Goal: Navigation & Orientation: Go to known website

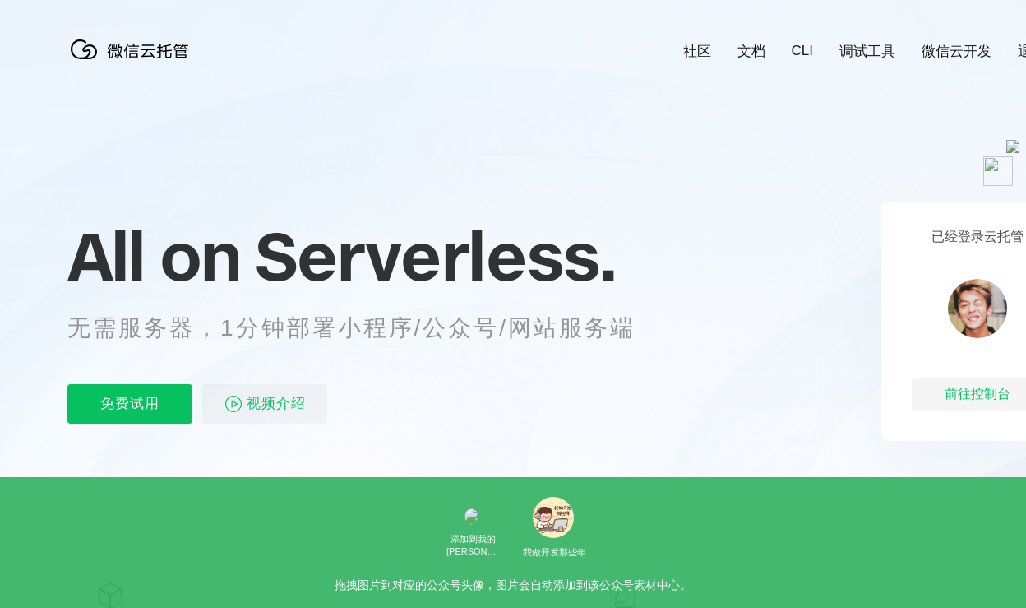
scroll to position [0, 2924]
click at [986, 400] on div "前往控制台" at bounding box center [978, 393] width 132 height 33
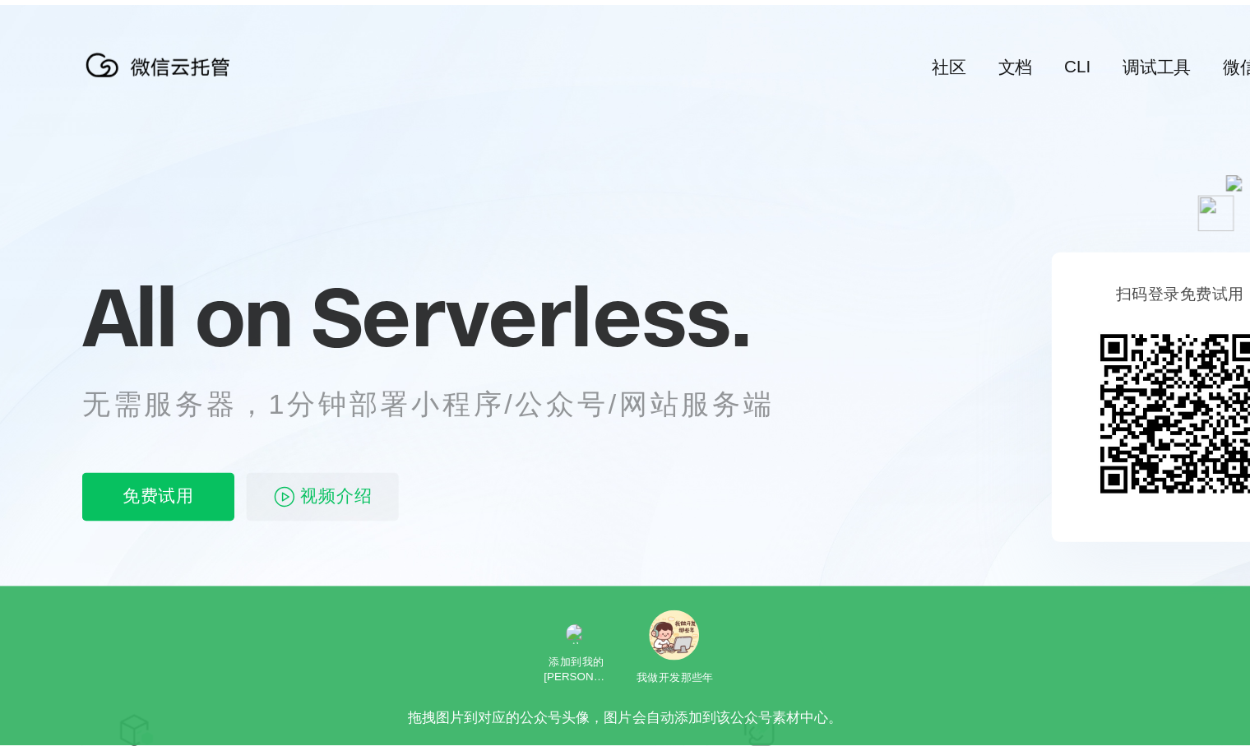
scroll to position [0, 2924]
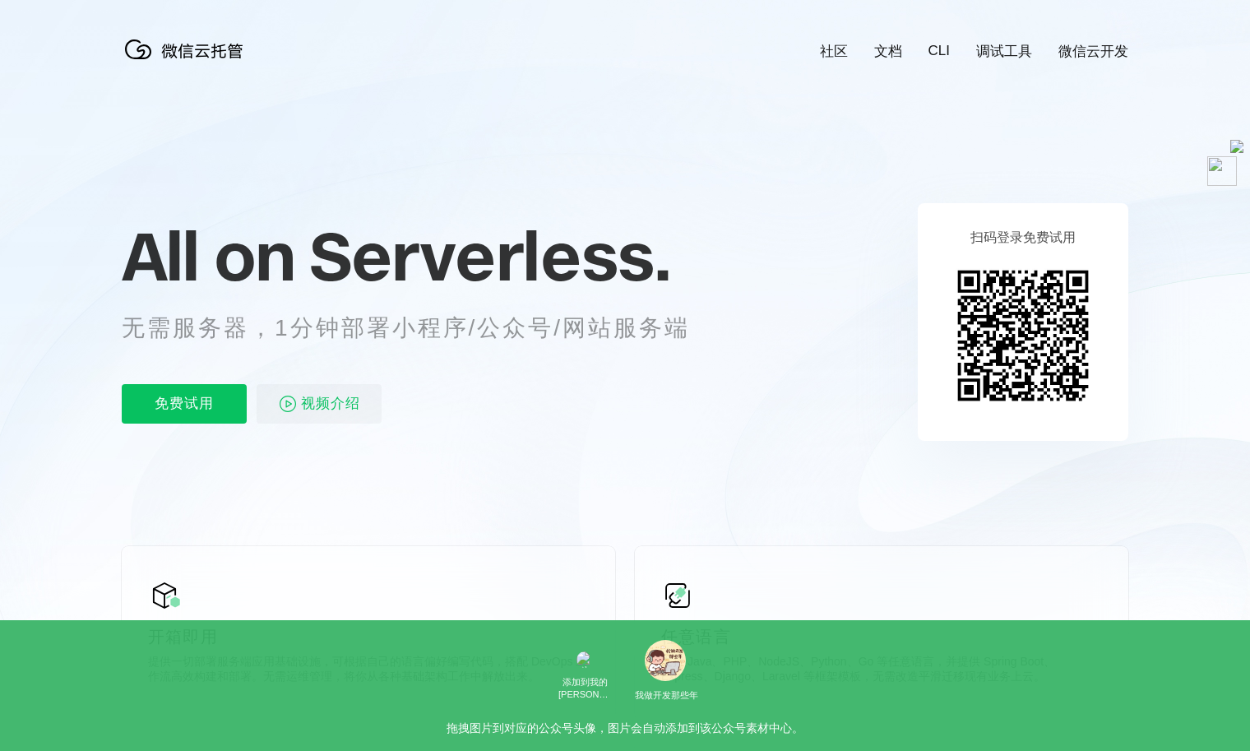
scroll to position [0, 2924]
